Goal: Contribute content: Contribute content

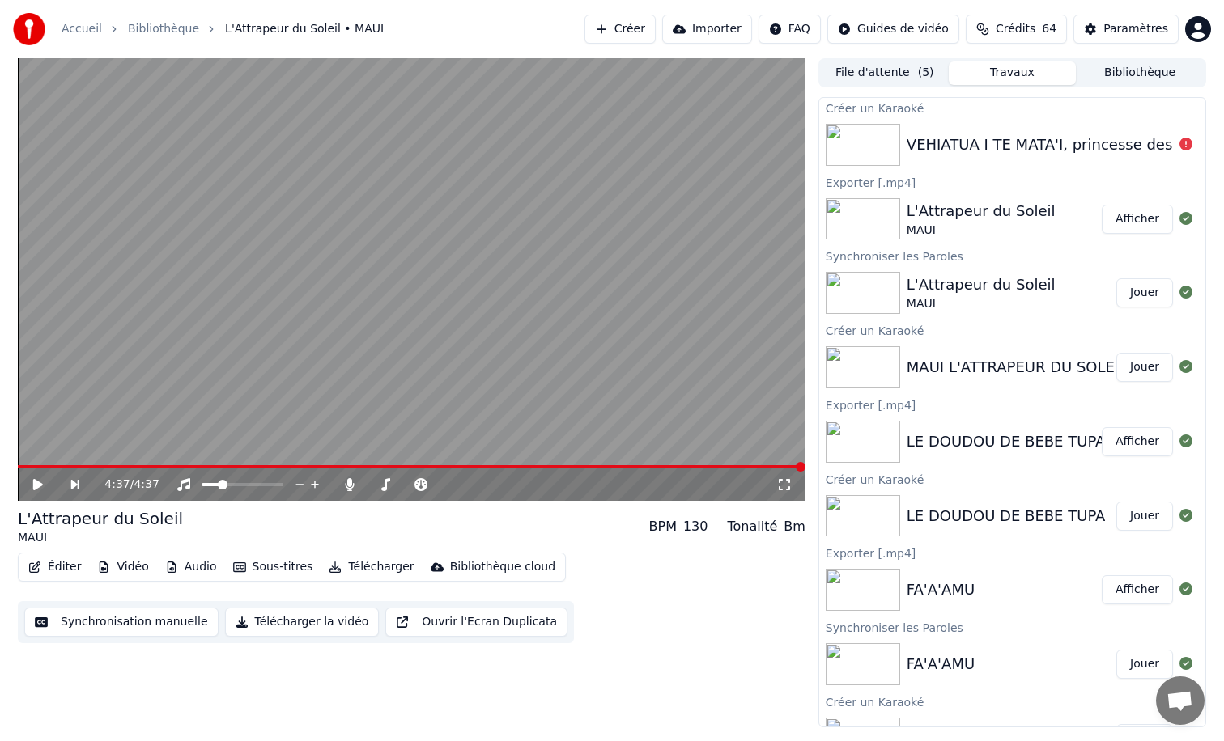
click at [937, 142] on div "VEHIATUA I TE MATA'I, princesse des vagues" at bounding box center [1067, 145] width 323 height 23
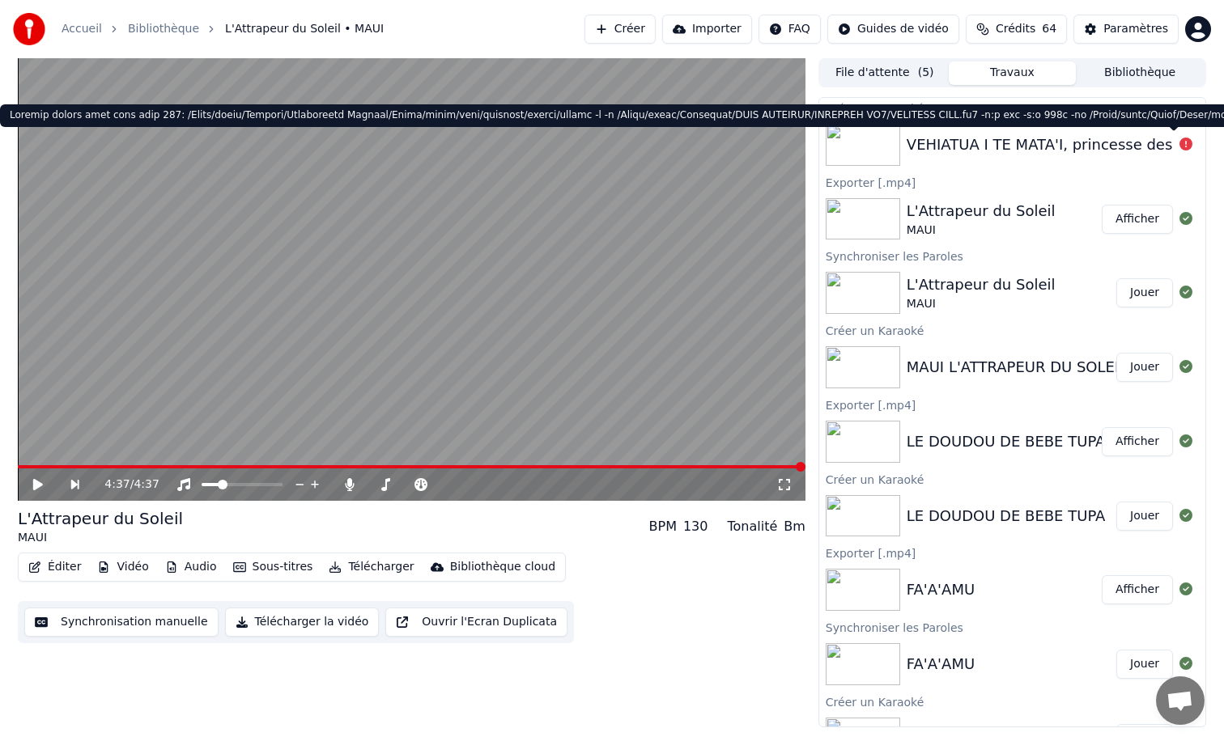
click at [1179, 145] on icon at bounding box center [1185, 144] width 13 height 13
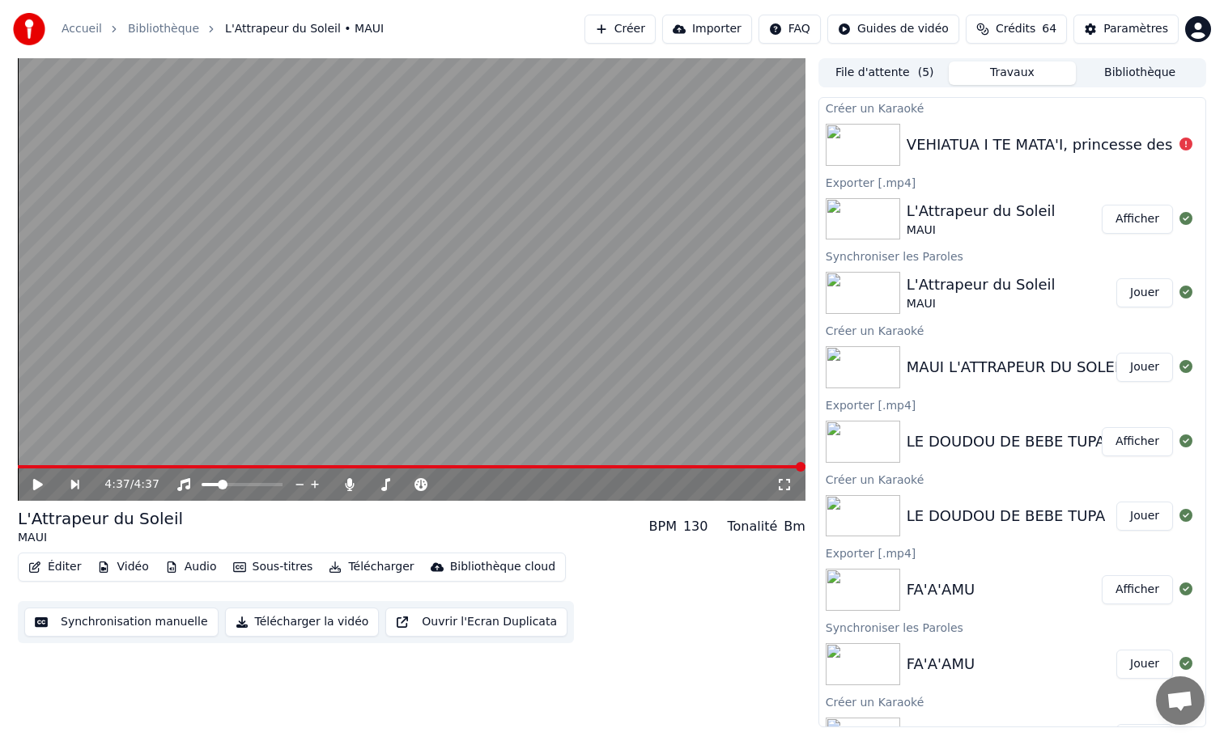
click at [1179, 145] on icon at bounding box center [1185, 144] width 13 height 13
click at [1000, 138] on div "VEHIATUA I TE MATA'I, princesse des vagues" at bounding box center [1067, 145] width 323 height 23
click at [859, 146] on img at bounding box center [862, 145] width 74 height 42
click at [949, 211] on div "L'Attrapeur du Soleil" at bounding box center [980, 211] width 149 height 23
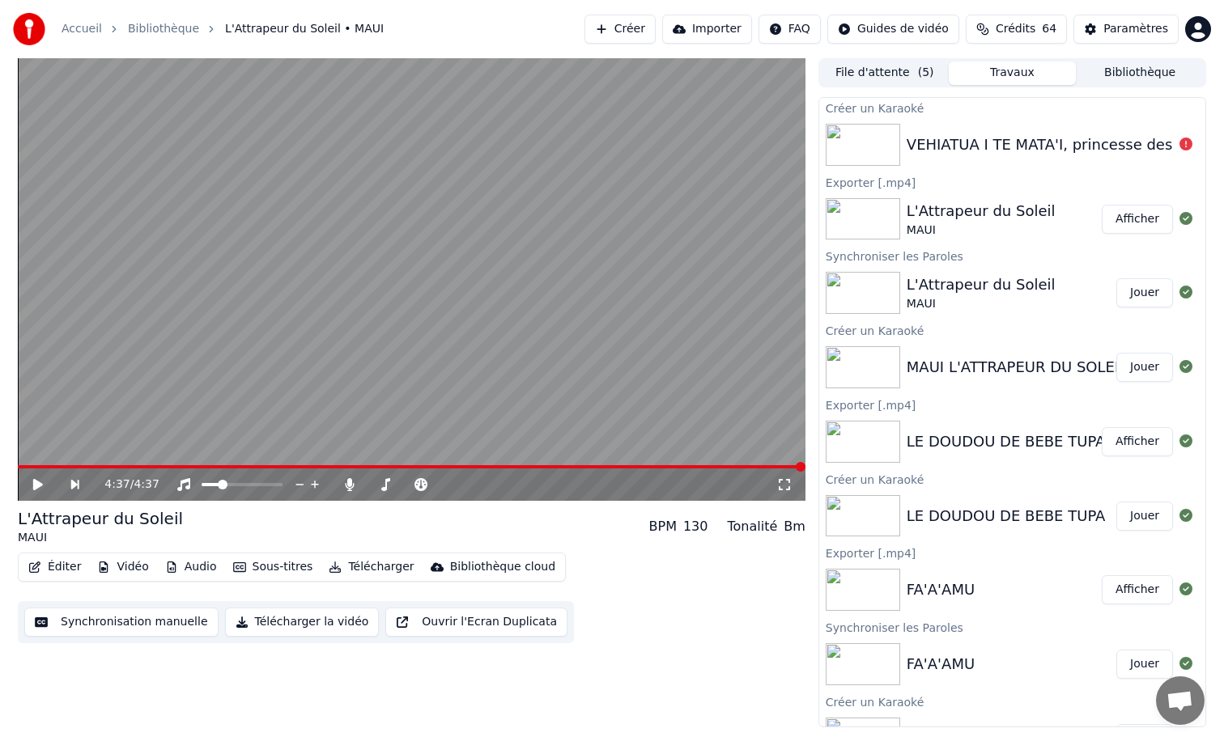
click at [1133, 216] on button "Afficher" at bounding box center [1136, 219] width 71 height 29
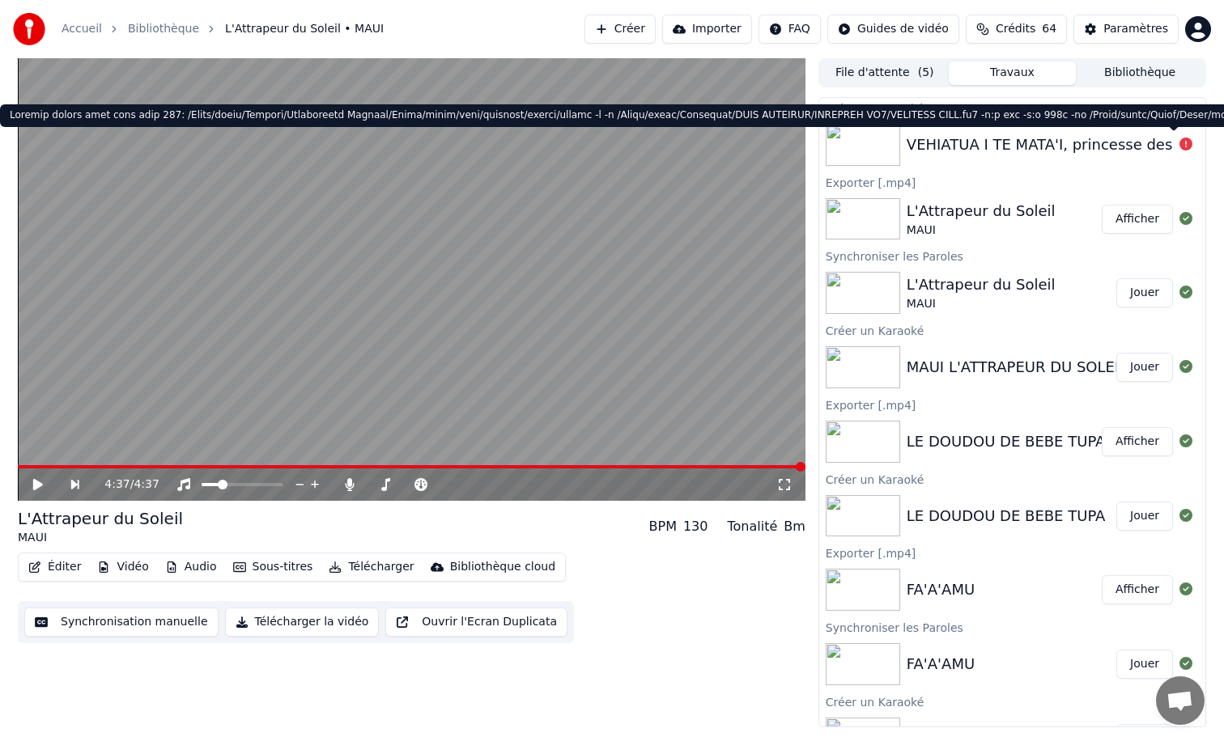
click at [1179, 144] on icon at bounding box center [1185, 144] width 13 height 13
click at [1021, 142] on div "VEHIATUA I TE MATA'I, princesse des vagues" at bounding box center [1067, 145] width 323 height 23
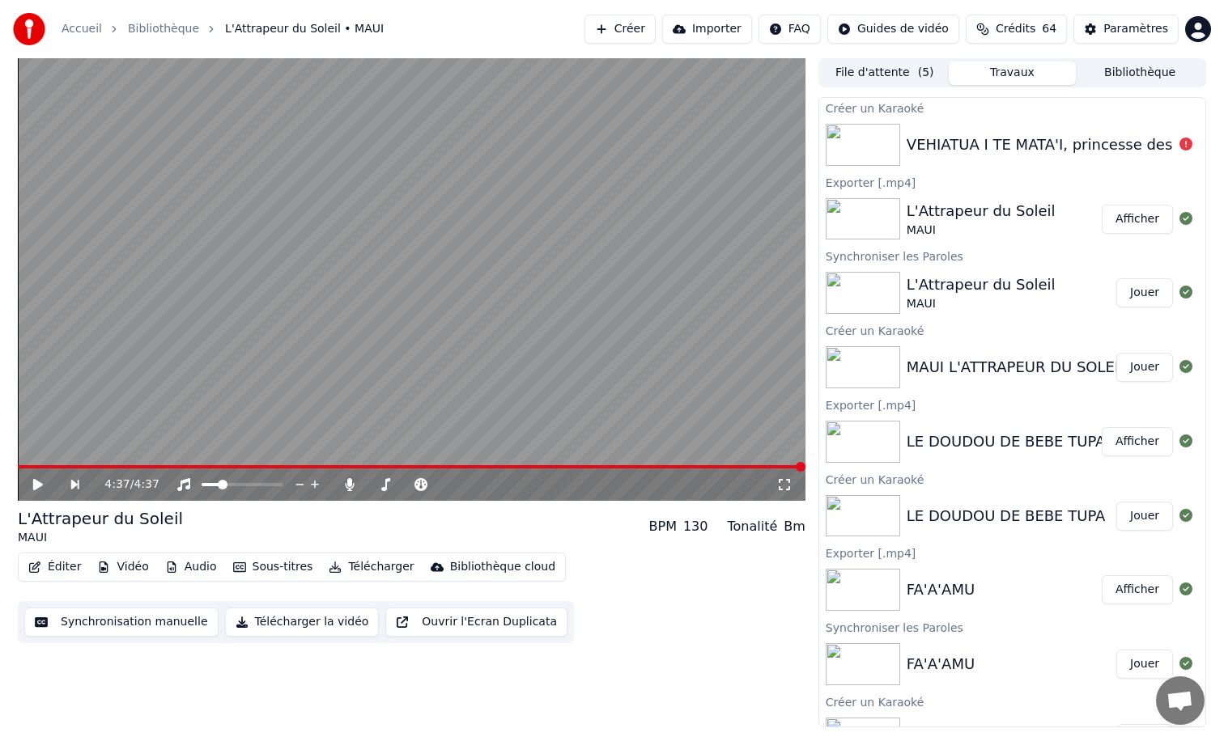
click at [1021, 142] on div "VEHIATUA I TE MATA'I, princesse des vagues" at bounding box center [1067, 145] width 323 height 23
click at [859, 130] on img at bounding box center [862, 145] width 74 height 42
click at [849, 105] on div "Créer un Karaoké" at bounding box center [1012, 107] width 386 height 19
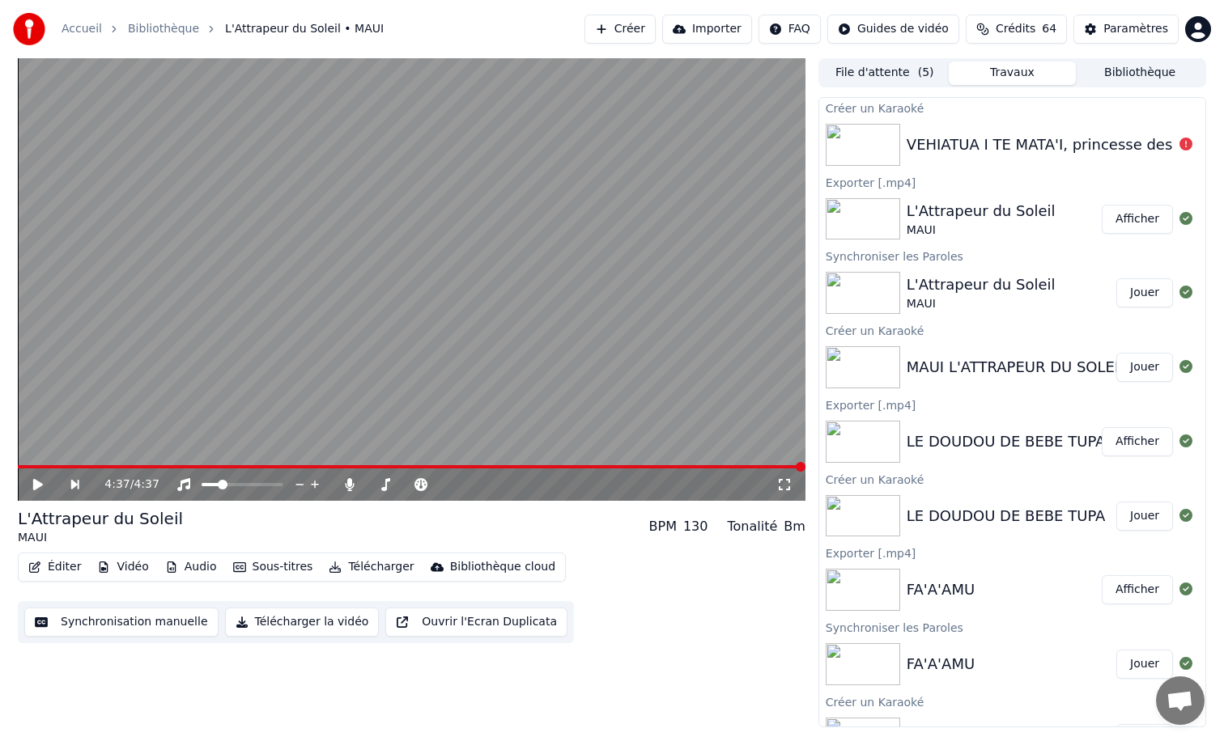
click at [642, 32] on button "Créer" at bounding box center [619, 29] width 71 height 29
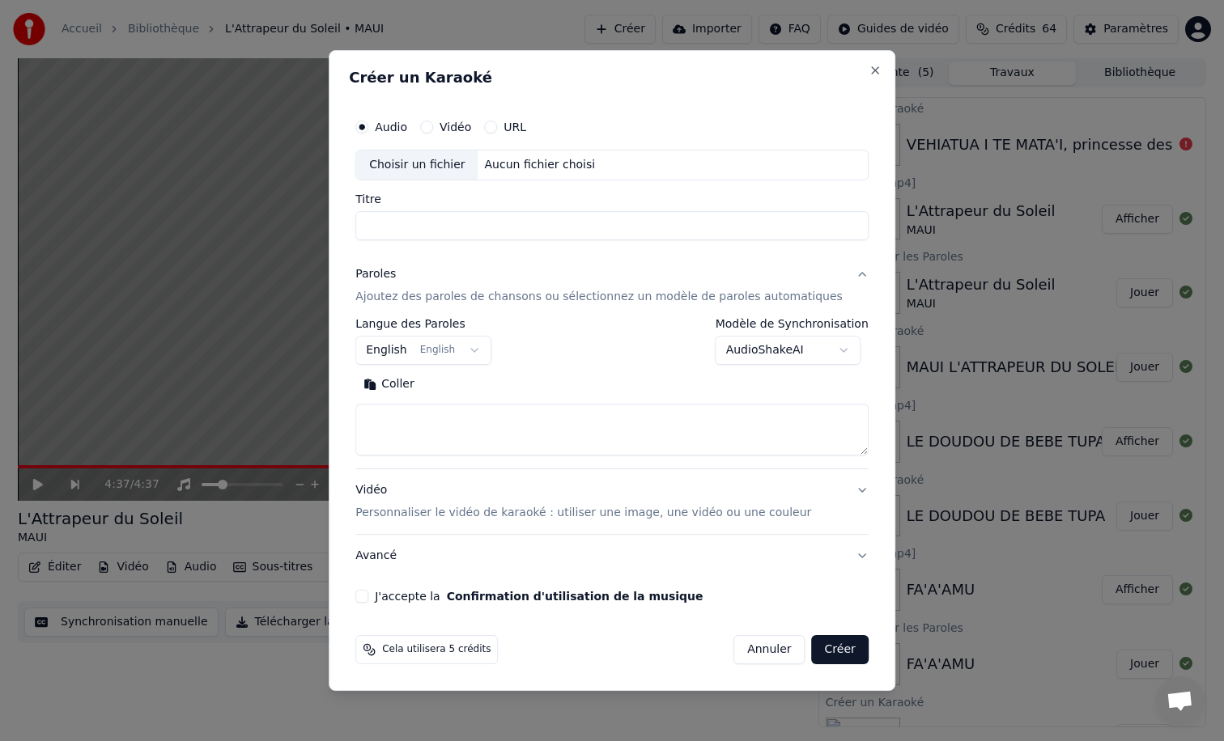
click at [431, 168] on div "Choisir un fichier" at bounding box center [416, 165] width 121 height 29
click at [481, 227] on input "**********" at bounding box center [611, 225] width 513 height 29
type input "********"
click at [400, 350] on button "English English" at bounding box center [423, 350] width 136 height 29
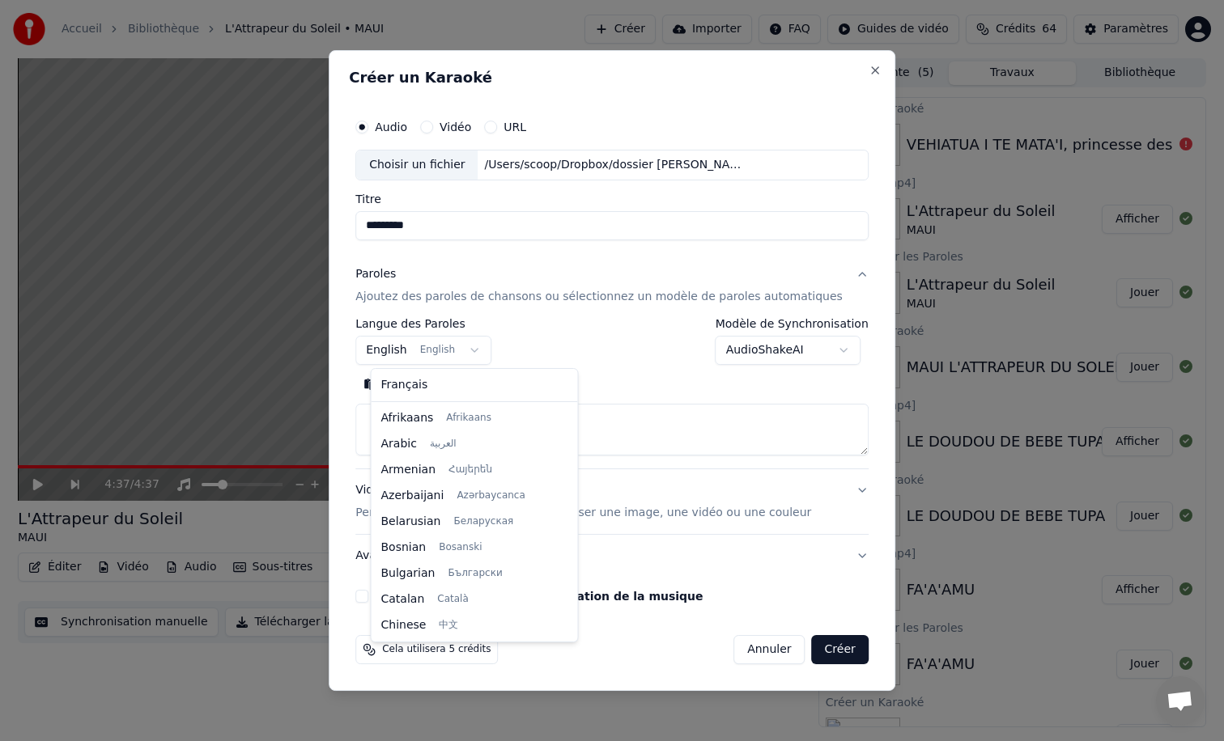
scroll to position [129, 0]
select select "**"
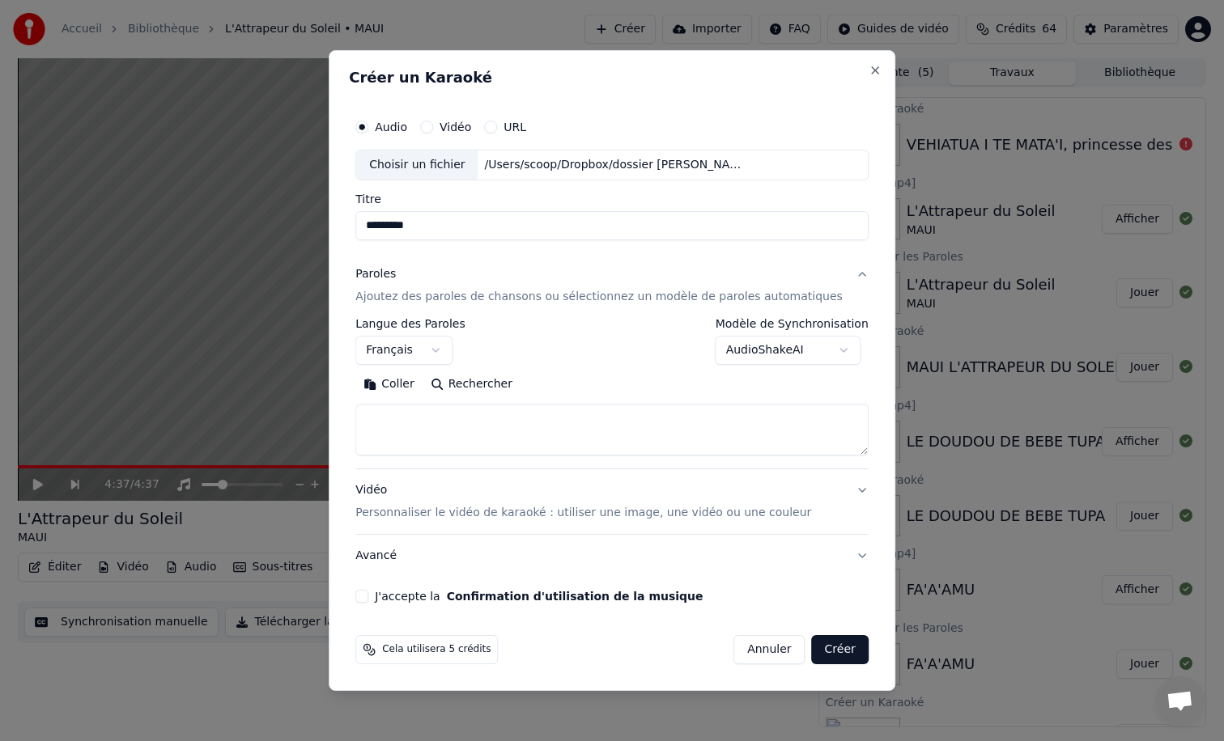
click at [420, 439] on textarea at bounding box center [611, 430] width 513 height 52
paste textarea "**********"
type textarea "**********"
paste textarea "**********"
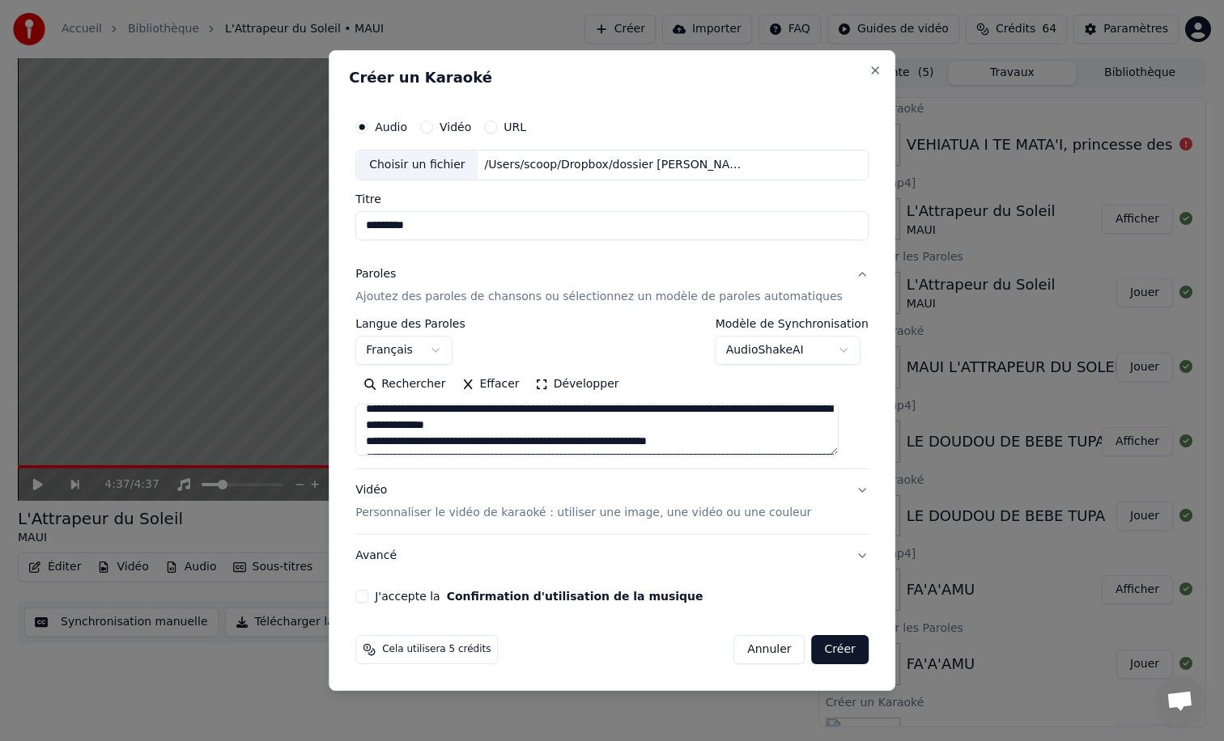
scroll to position [618, 0]
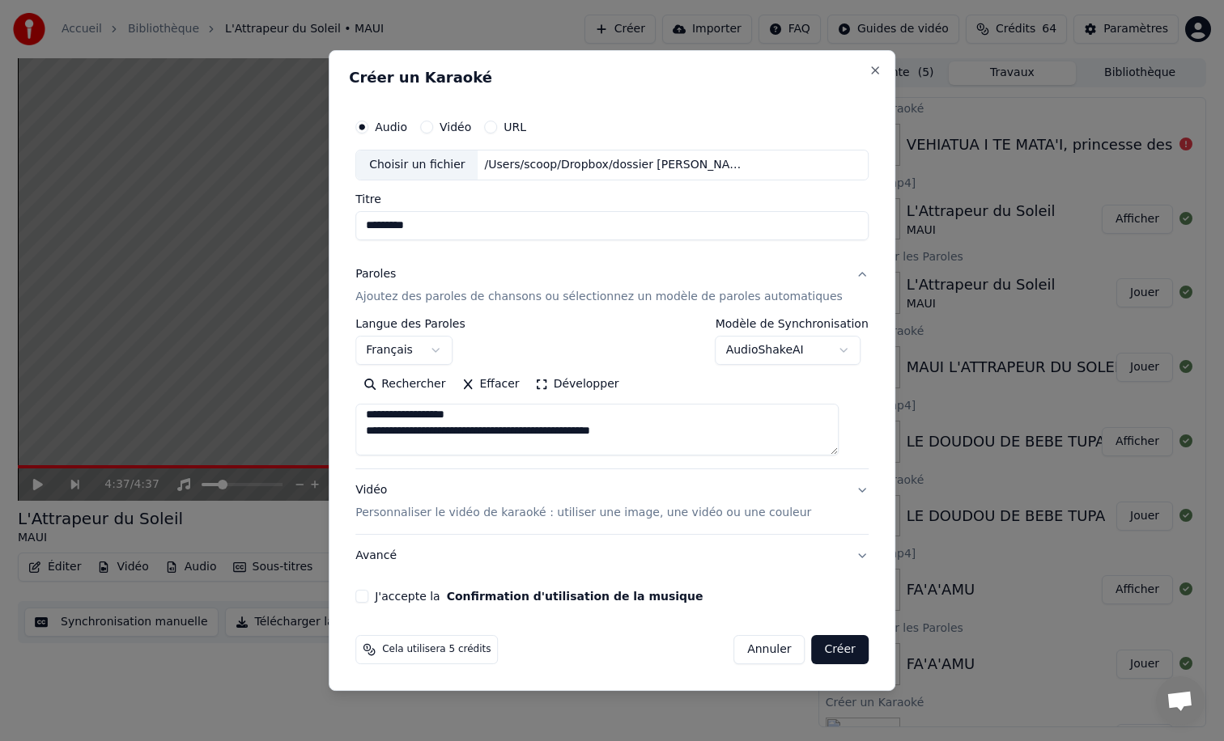
type textarea "**********"
click at [403, 513] on p "Personnaliser le vidéo de karaoké : utiliser une image, une vidéo ou une couleur" at bounding box center [583, 513] width 456 height 16
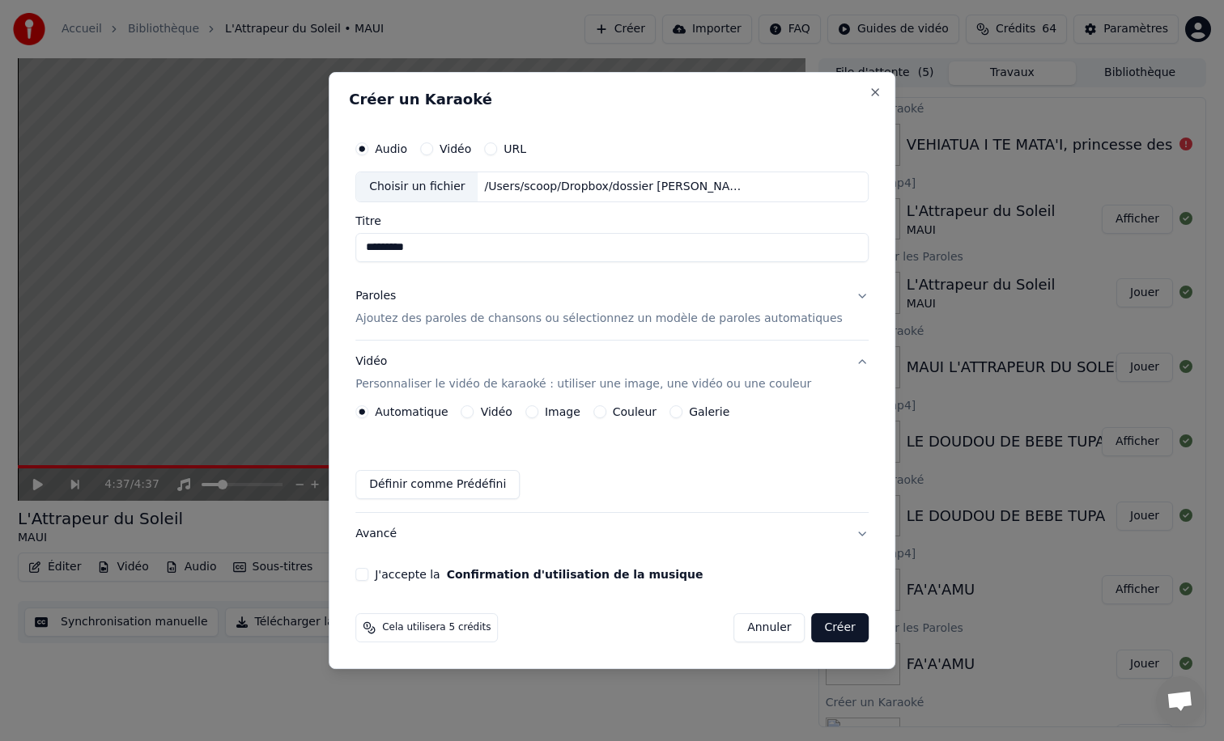
click at [550, 413] on div "Image" at bounding box center [552, 411] width 55 height 13
click at [538, 410] on button "Image" at bounding box center [531, 411] width 13 height 13
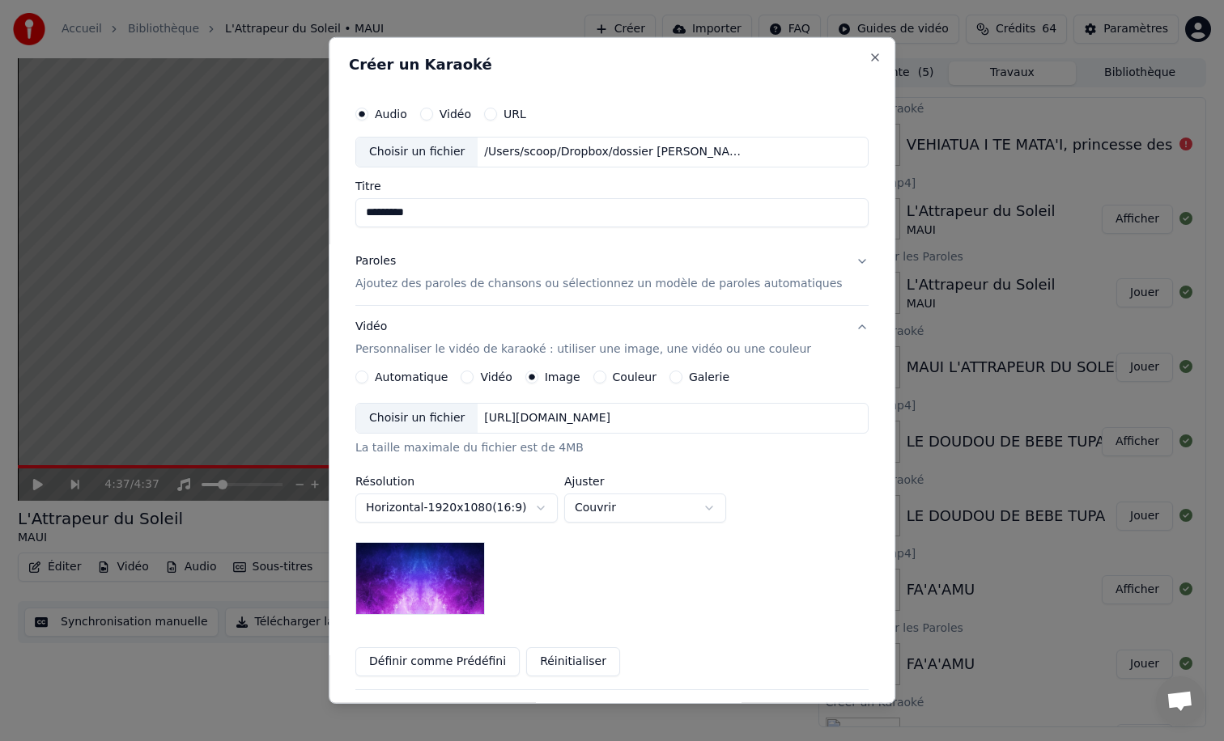
click at [404, 414] on div "Choisir un fichier" at bounding box center [416, 418] width 121 height 29
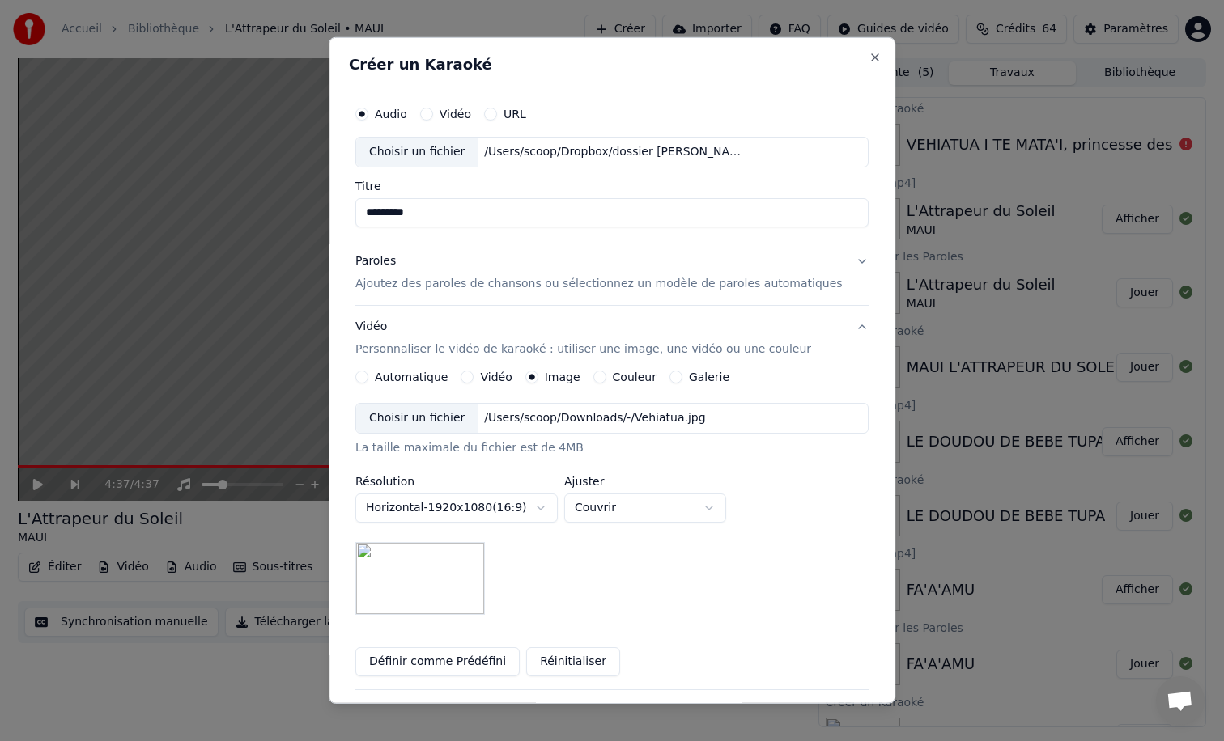
scroll to position [142, 0]
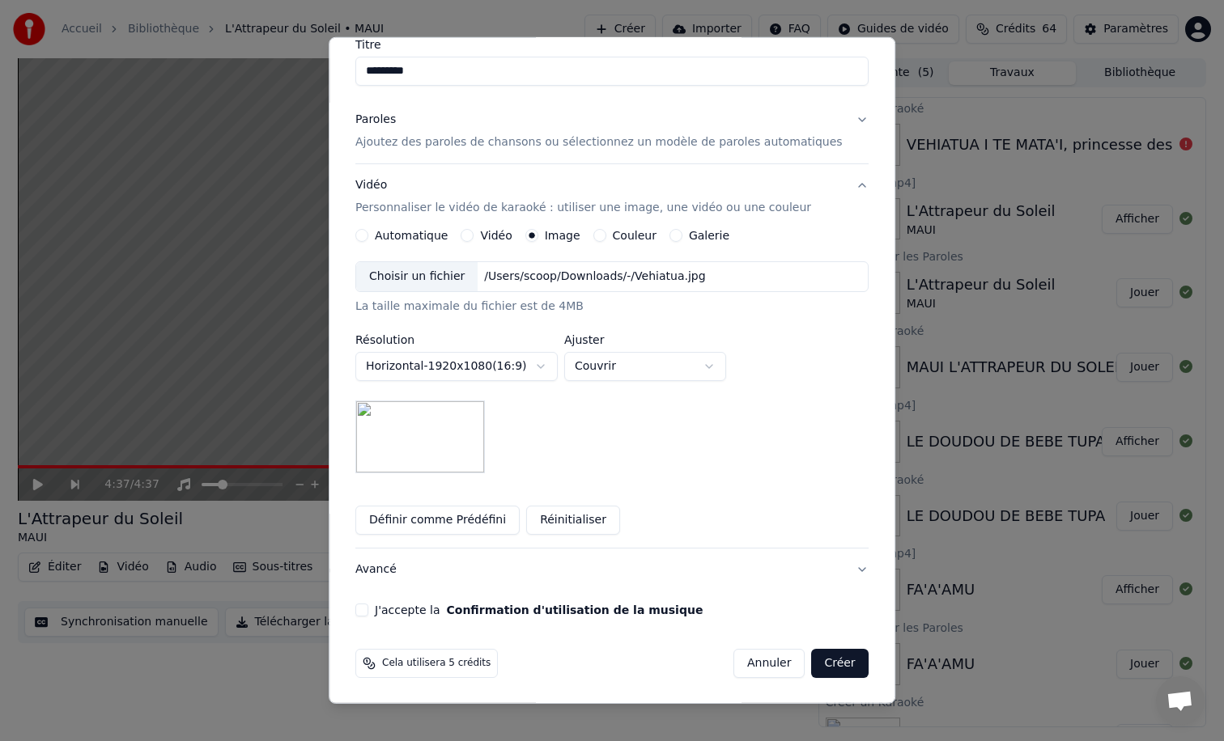
click at [368, 613] on button "J'accepte la Confirmation d'utilisation de la musique" at bounding box center [361, 610] width 13 height 13
click at [816, 660] on button "Créer" at bounding box center [840, 663] width 57 height 29
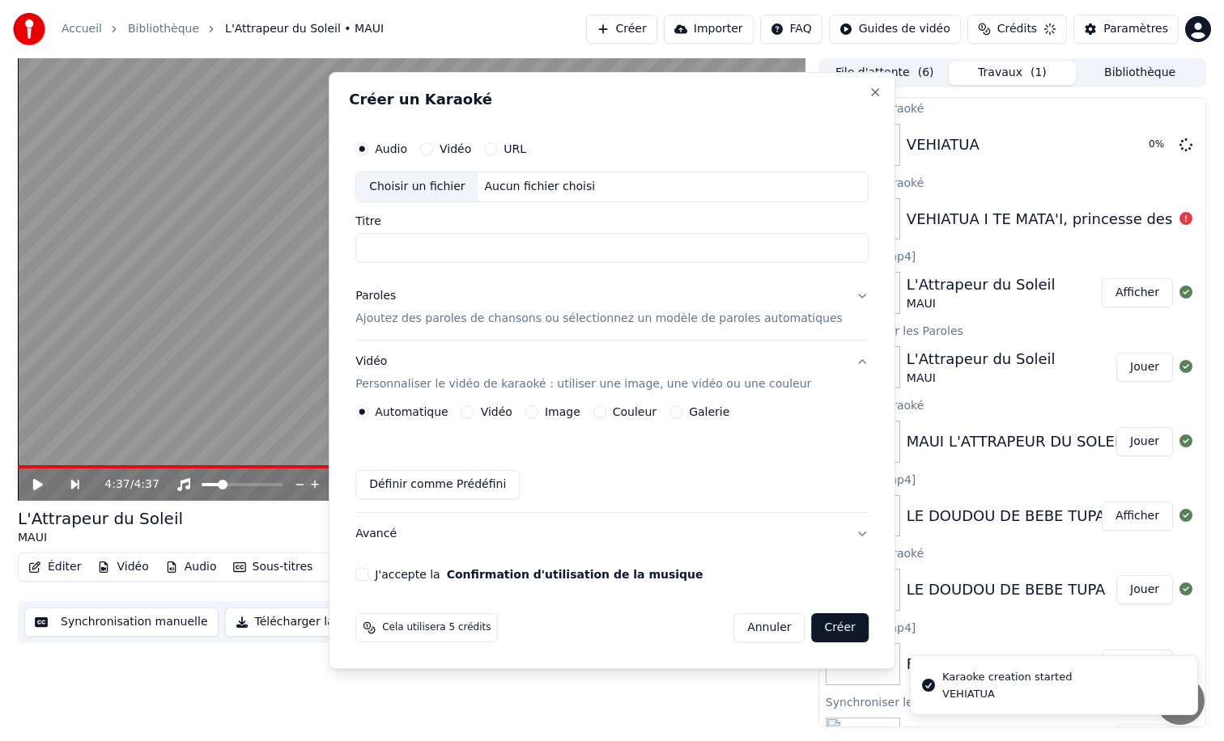
scroll to position [0, 0]
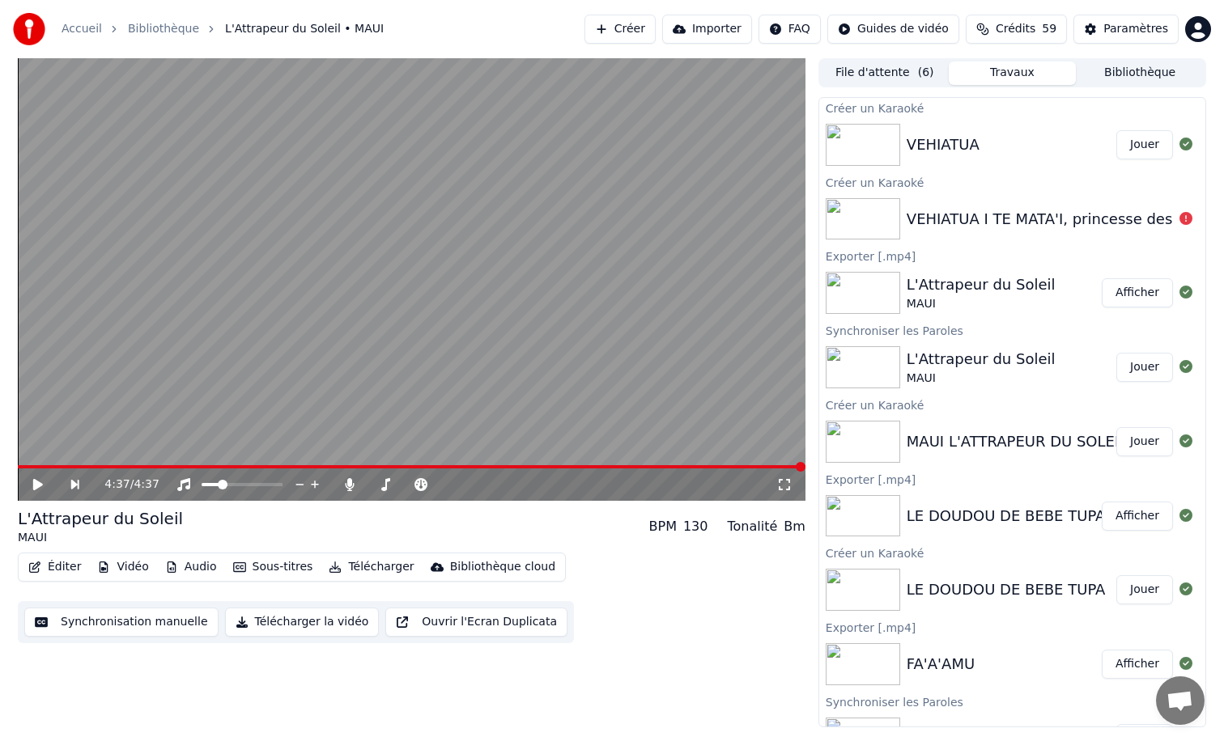
click at [1139, 142] on button "Jouer" at bounding box center [1144, 144] width 57 height 29
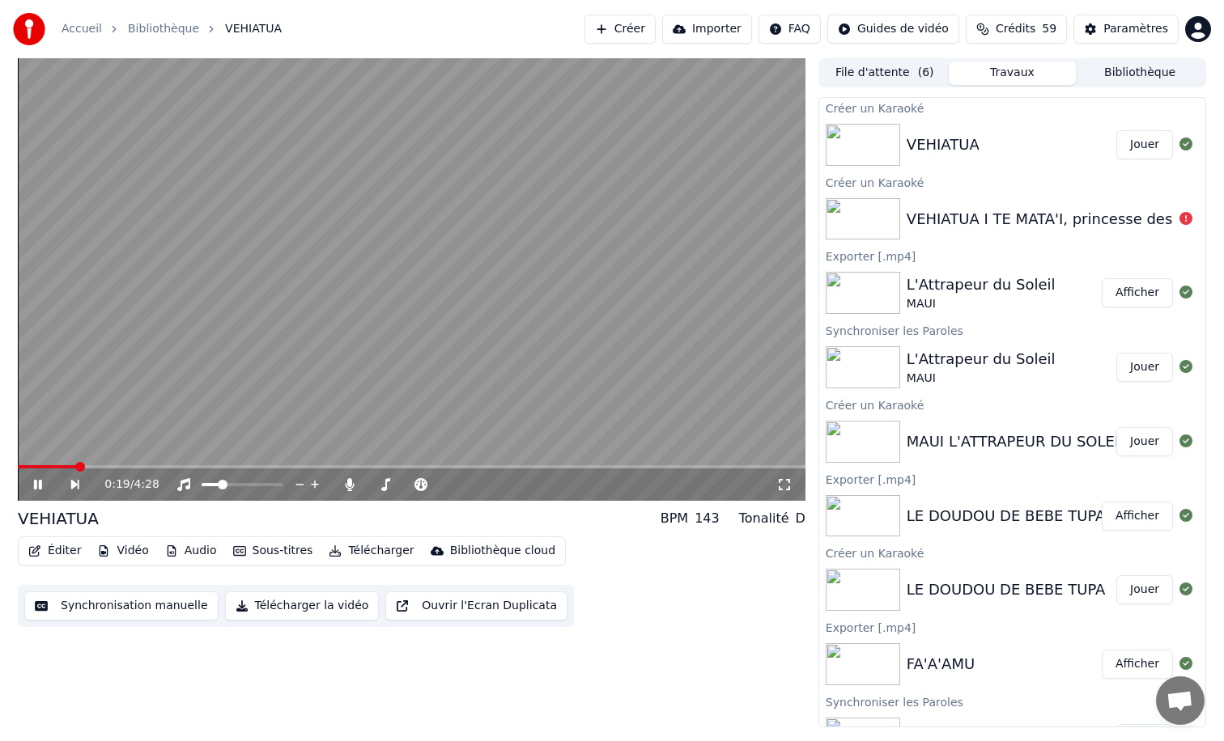
click at [694, 469] on div "0:19 / 4:28" at bounding box center [411, 485] width 787 height 32
click at [696, 469] on span at bounding box center [411, 466] width 787 height 3
click at [747, 465] on span at bounding box center [411, 466] width 787 height 3
click at [308, 609] on button "Télécharger la vidéo" at bounding box center [302, 606] width 155 height 29
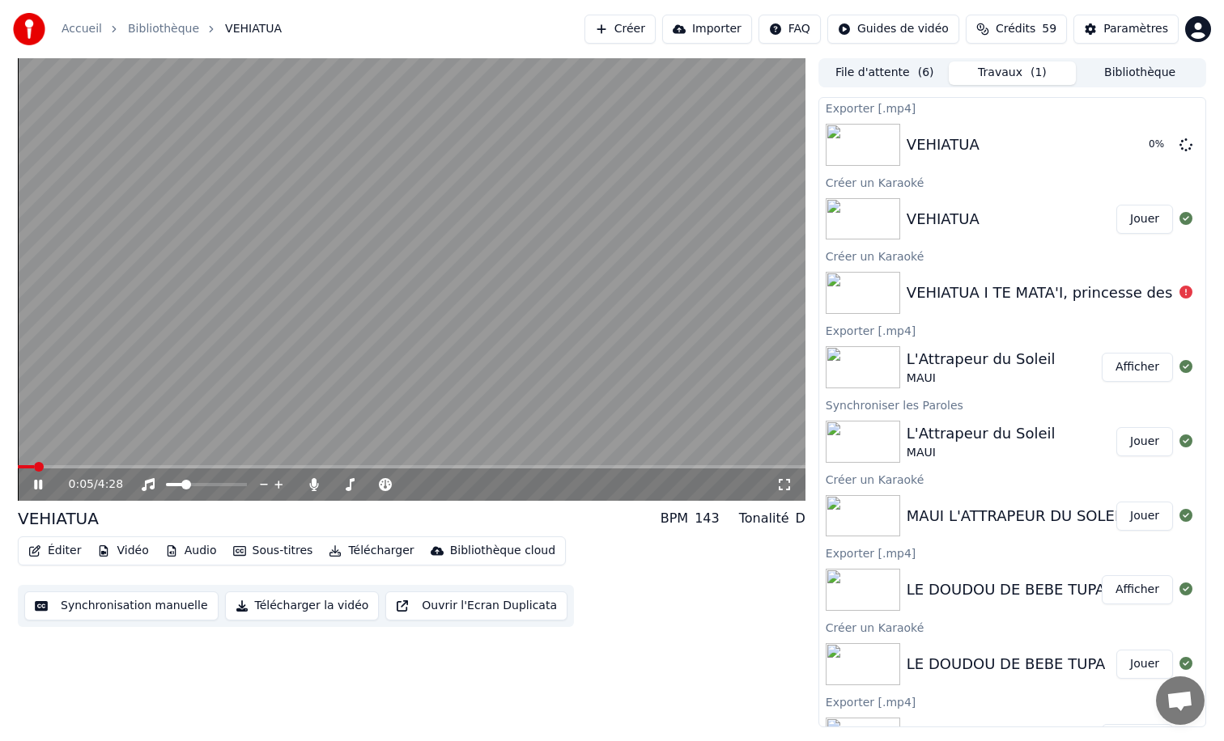
click at [33, 483] on icon at bounding box center [50, 484] width 38 height 13
click at [53, 549] on button "Éditer" at bounding box center [55, 551] width 66 height 23
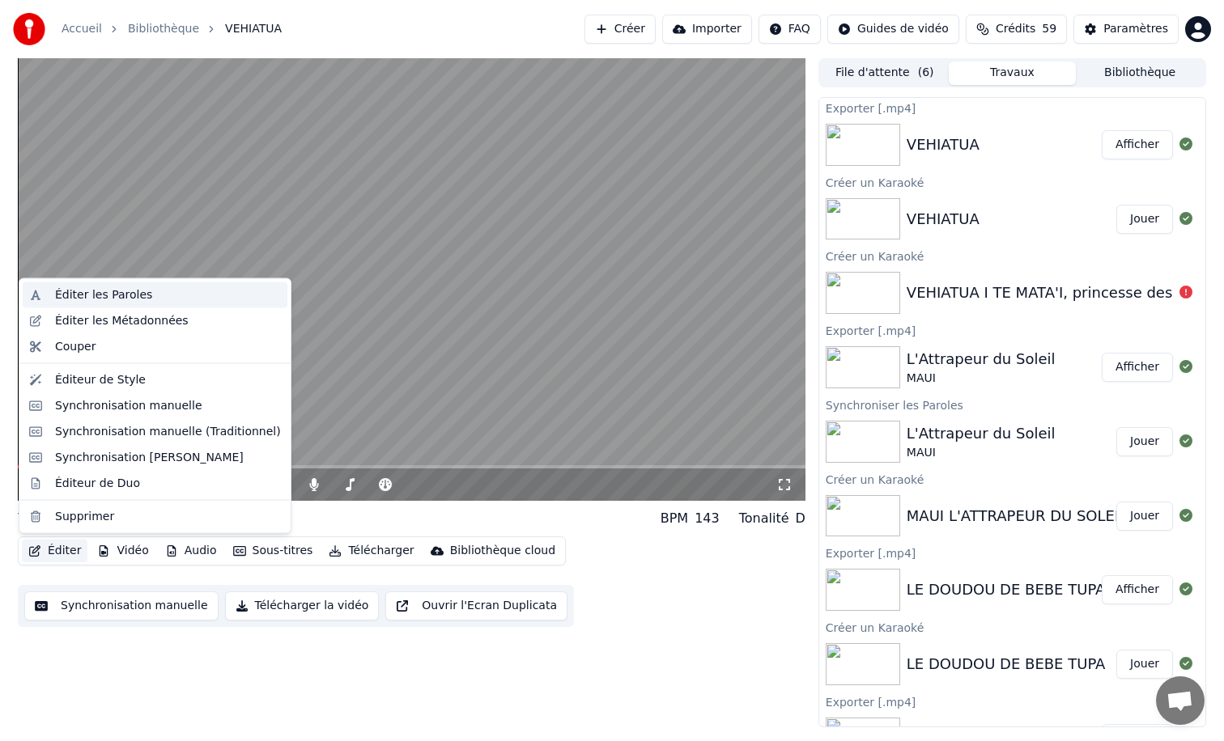
click at [129, 293] on div "Éditer les Paroles" at bounding box center [103, 295] width 97 height 16
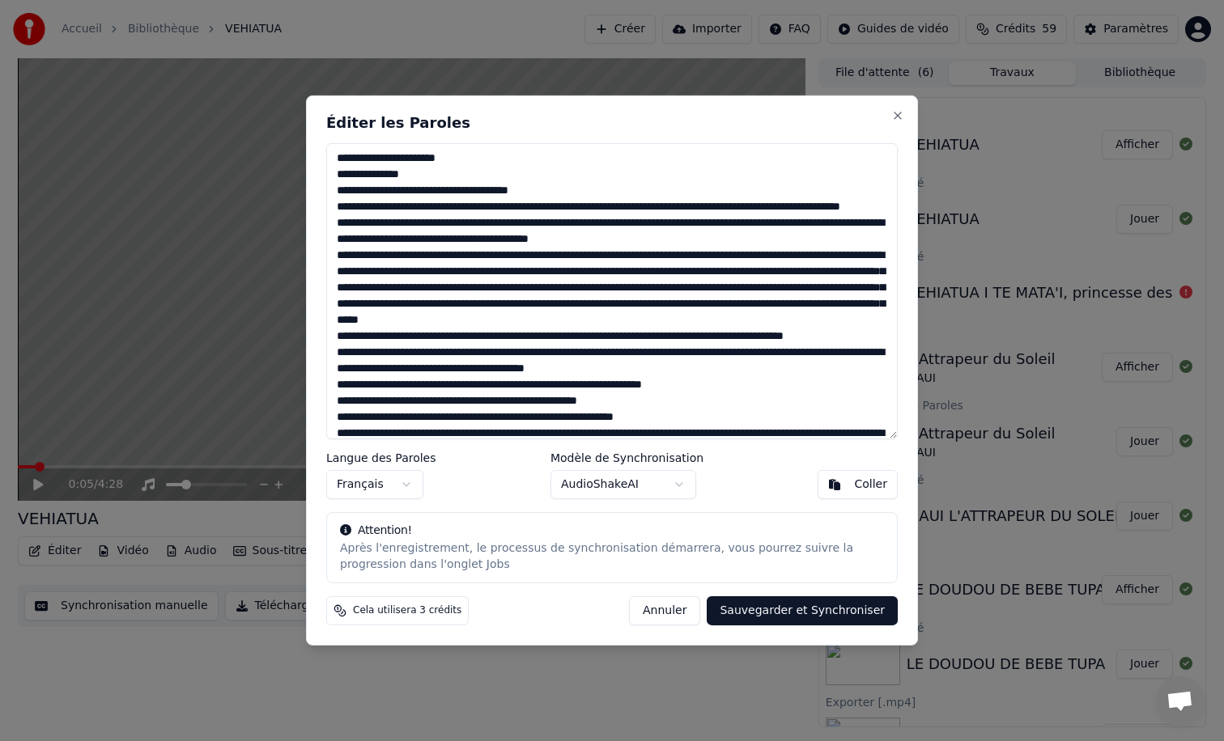
click at [680, 374] on textarea at bounding box center [611, 291] width 571 height 296
drag, startPoint x: 371, startPoint y: 354, endPoint x: 333, endPoint y: 354, distance: 38.9
click at [333, 354] on textarea at bounding box center [611, 291] width 571 height 296
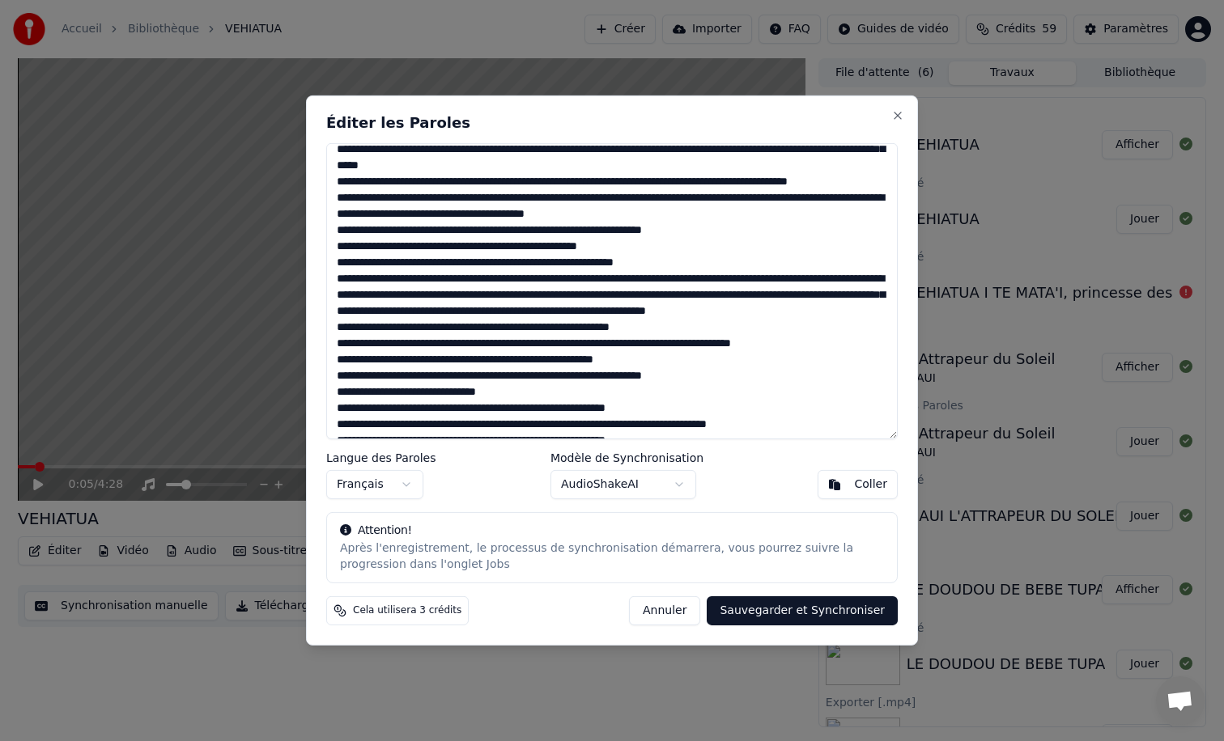
scroll to position [156, 0]
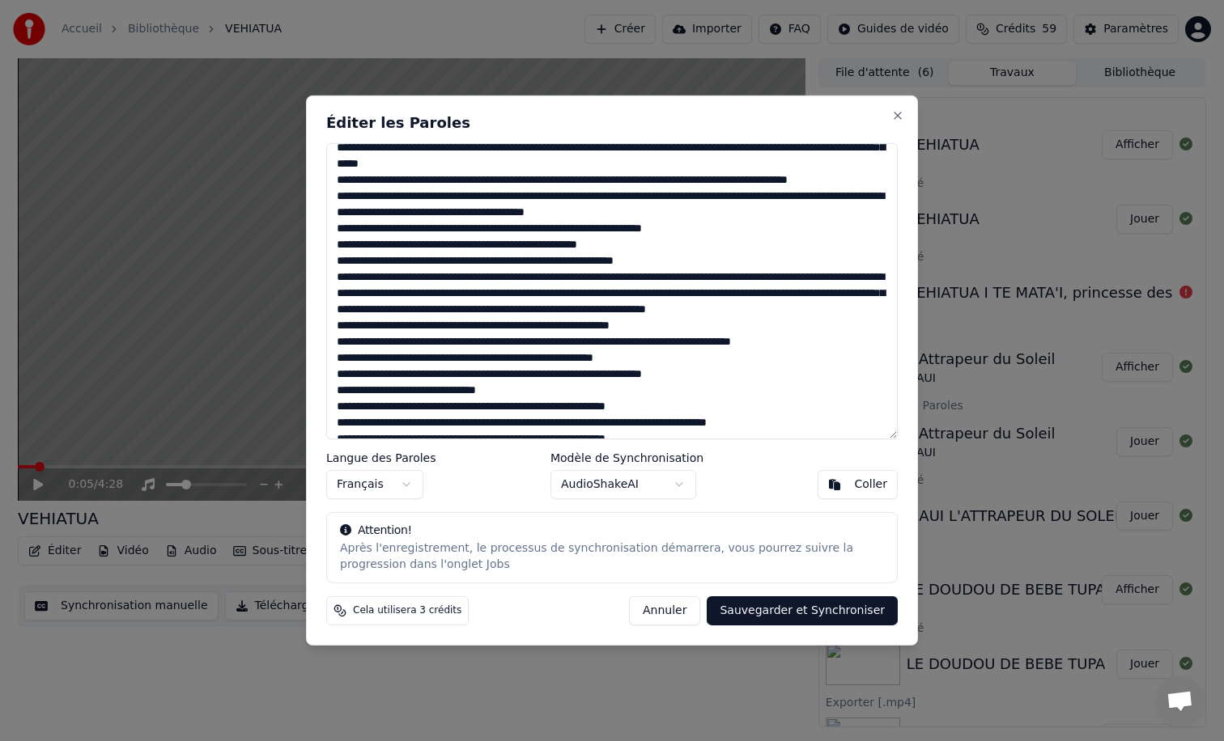
click at [497, 377] on textarea at bounding box center [611, 291] width 571 height 296
click at [618, 393] on textarea at bounding box center [611, 291] width 571 height 296
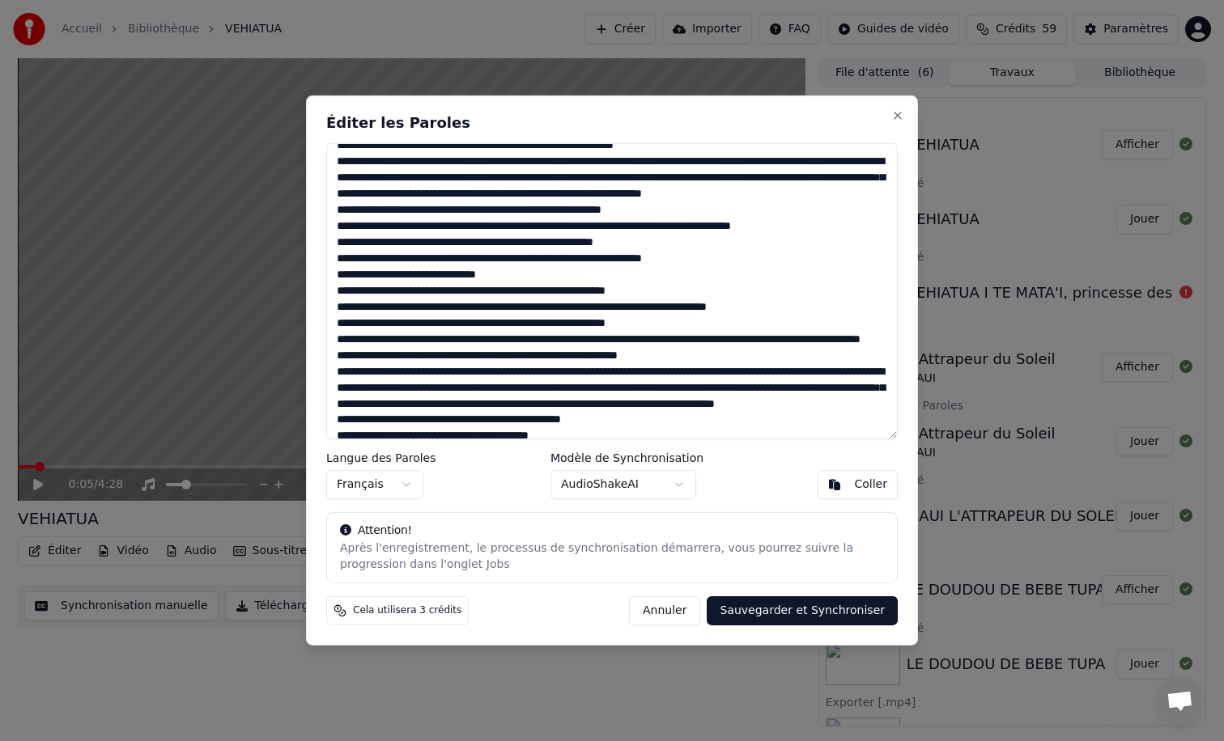
scroll to position [273, 0]
click at [337, 373] on textarea at bounding box center [611, 291] width 571 height 296
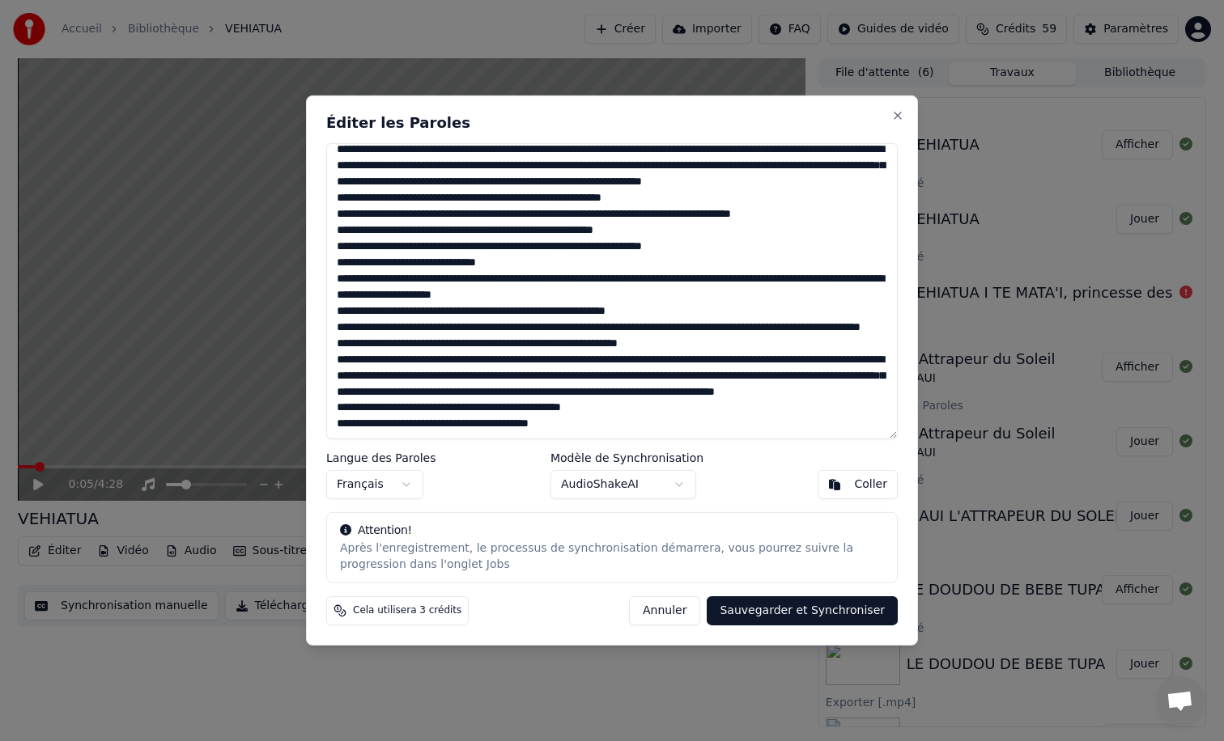
scroll to position [375, 0]
click at [384, 368] on textarea at bounding box center [611, 291] width 571 height 296
type textarea "**********"
click at [781, 613] on button "Sauvegarder et Synchroniser" at bounding box center [802, 610] width 191 height 29
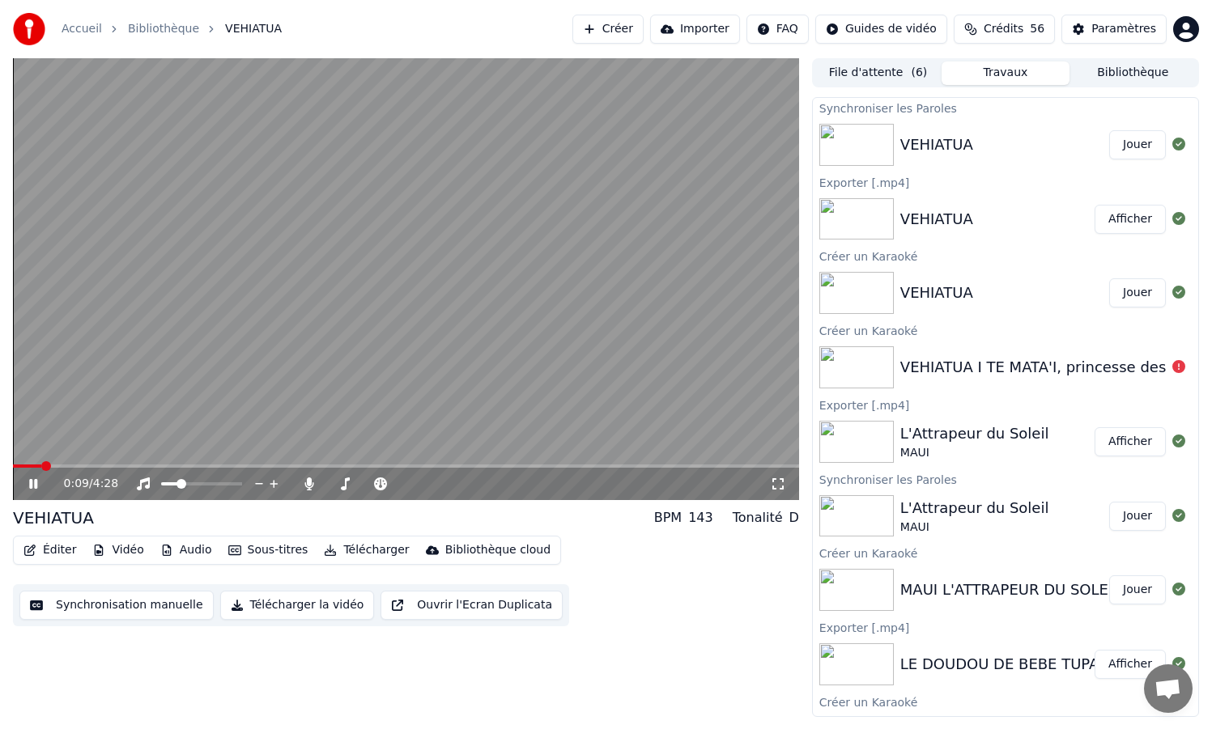
click at [519, 467] on span at bounding box center [406, 466] width 786 height 3
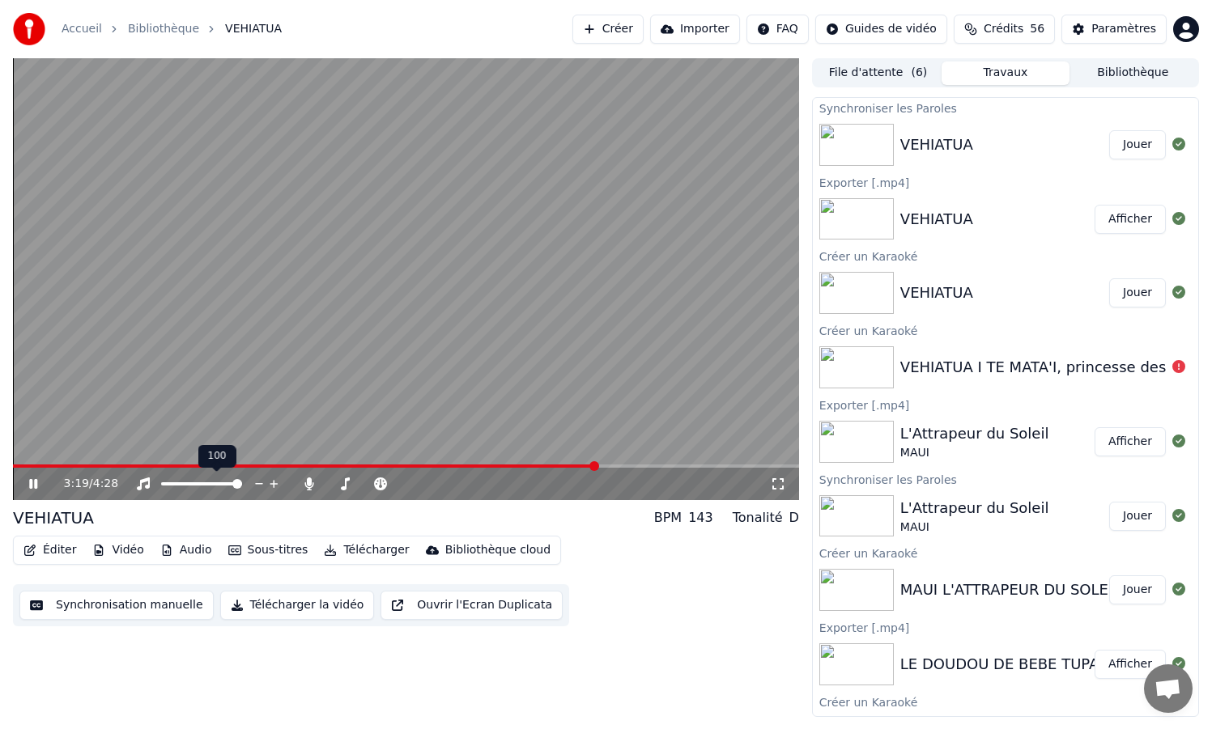
click at [242, 482] on span at bounding box center [237, 484] width 10 height 10
click at [357, 481] on span at bounding box center [359, 484] width 10 height 10
click at [185, 484] on span at bounding box center [187, 484] width 10 height 10
click at [668, 610] on div "Éditer Vidéo Audio Sous-titres Télécharger Bibliothèque cloud Synchronisation m…" at bounding box center [406, 581] width 786 height 91
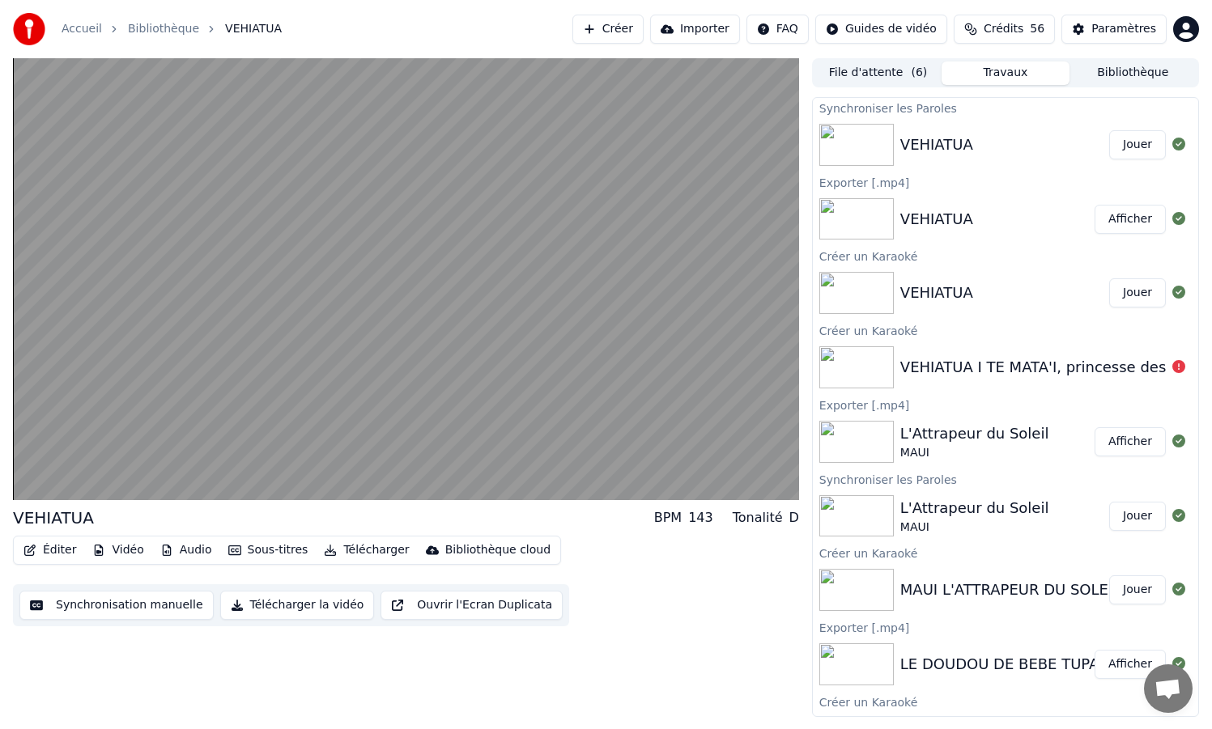
click at [263, 606] on button "Télécharger la vidéo" at bounding box center [297, 605] width 155 height 29
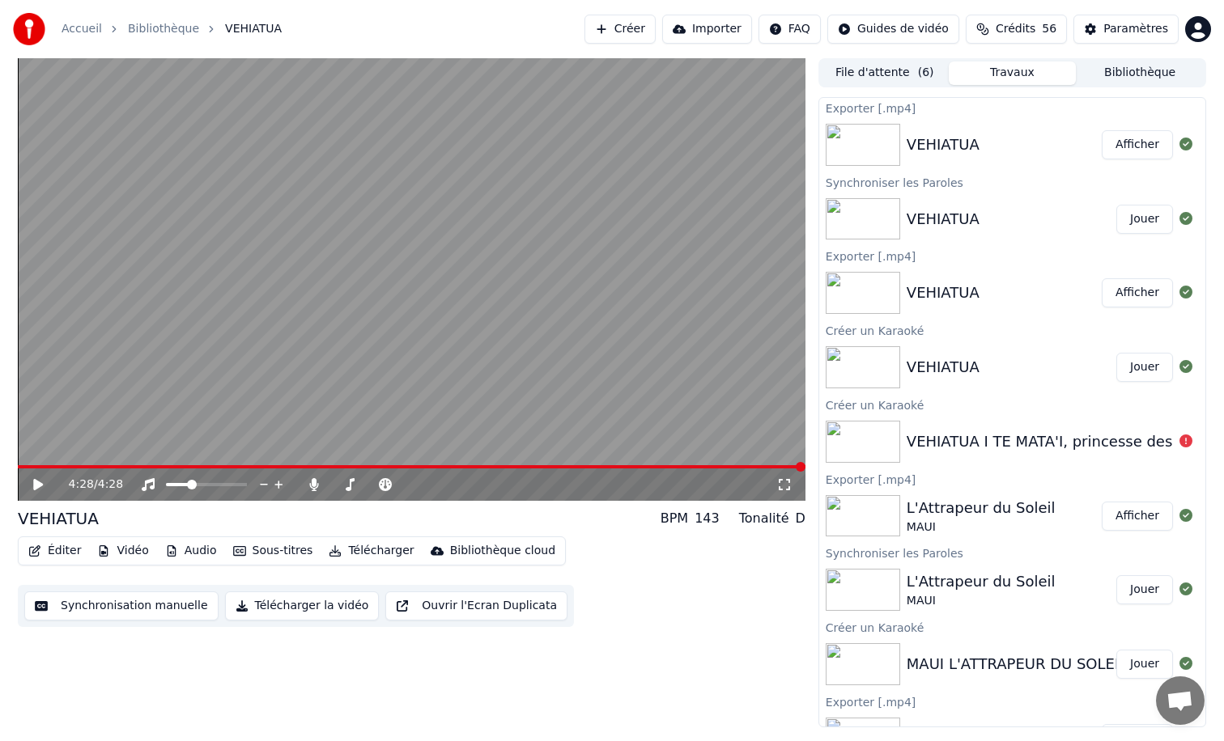
click at [1127, 152] on button "Afficher" at bounding box center [1136, 144] width 71 height 29
